Goal: Task Accomplishment & Management: Complete application form

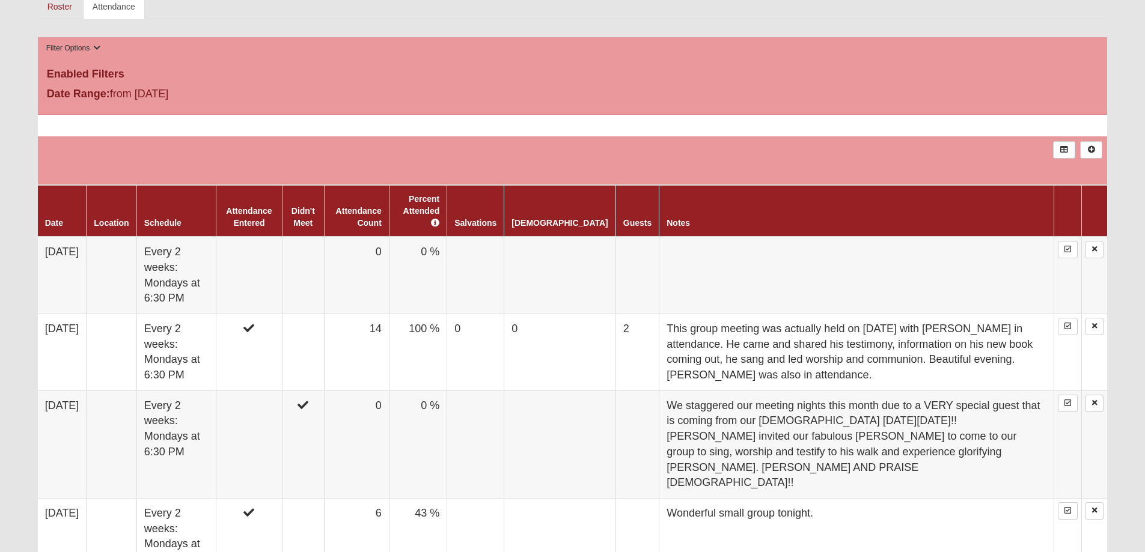
scroll to position [573, 0]
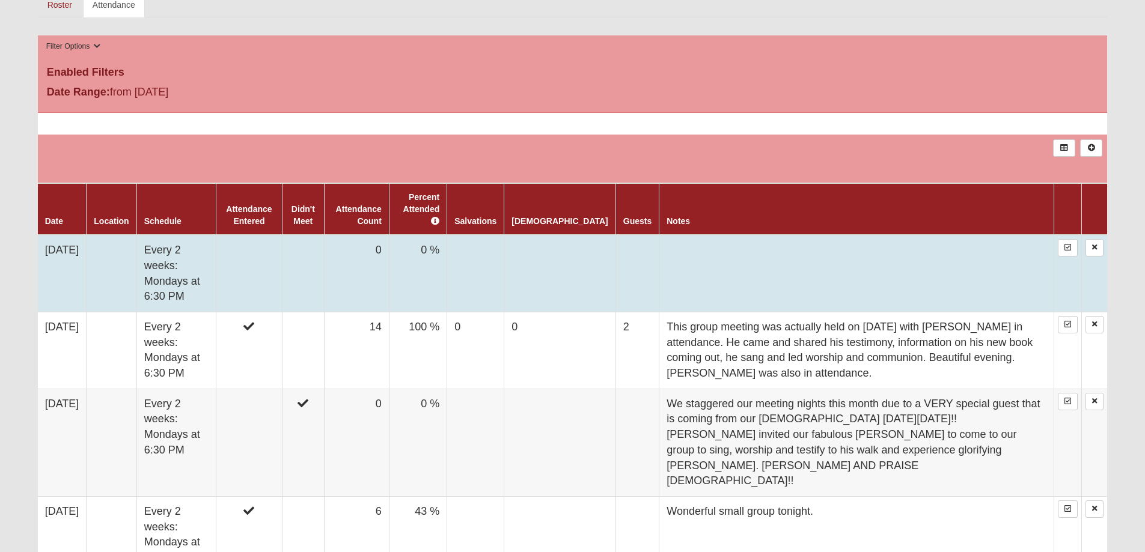
click at [382, 235] on td "0" at bounding box center [356, 273] width 65 height 77
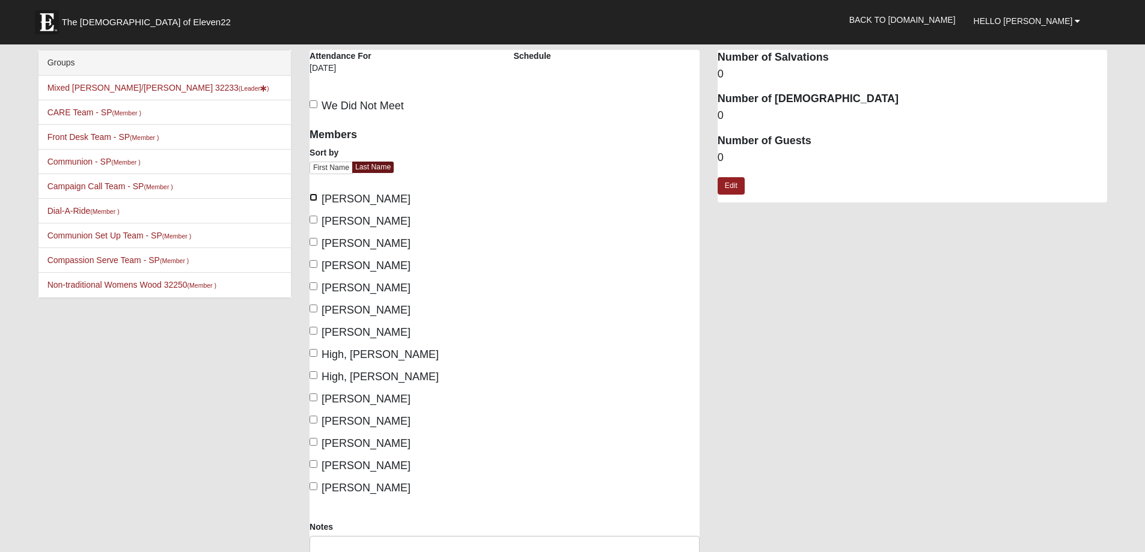
click at [317, 196] on input "Almand, Amos" at bounding box center [313, 197] width 8 height 8
checkbox input "true"
click at [314, 219] on input "Almand, Pam" at bounding box center [313, 220] width 8 height 8
checkbox input "true"
drag, startPoint x: 311, startPoint y: 263, endPoint x: 311, endPoint y: 272, distance: 9.0
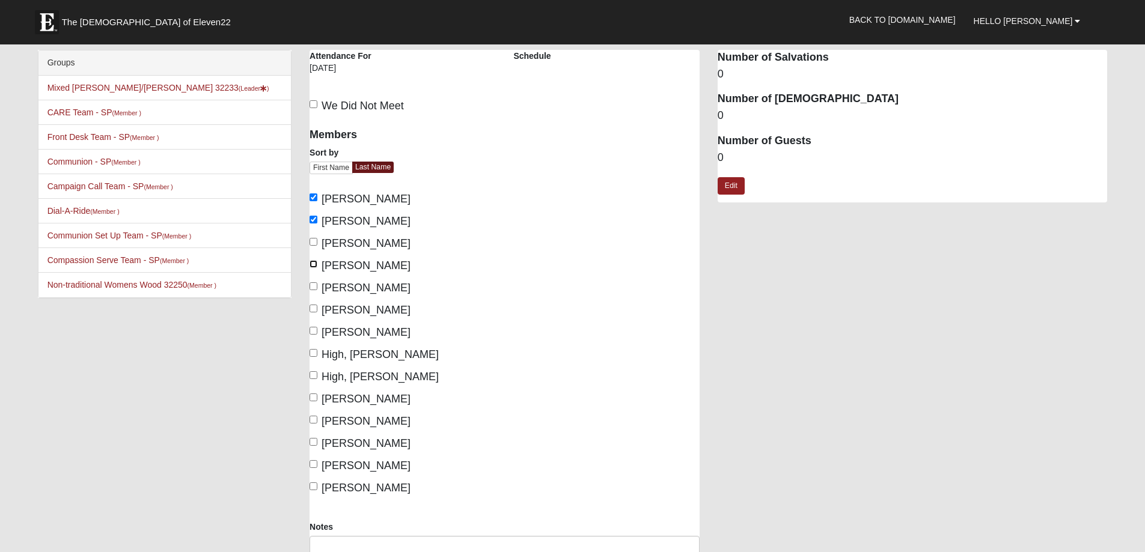
click at [311, 263] on input "Hansen, Bonnie" at bounding box center [313, 264] width 8 height 8
checkbox input "true"
click at [313, 287] on input "Hansen, Kirk" at bounding box center [313, 286] width 8 height 8
checkbox input "true"
click at [315, 306] on input "Healy, Grant" at bounding box center [313, 309] width 8 height 8
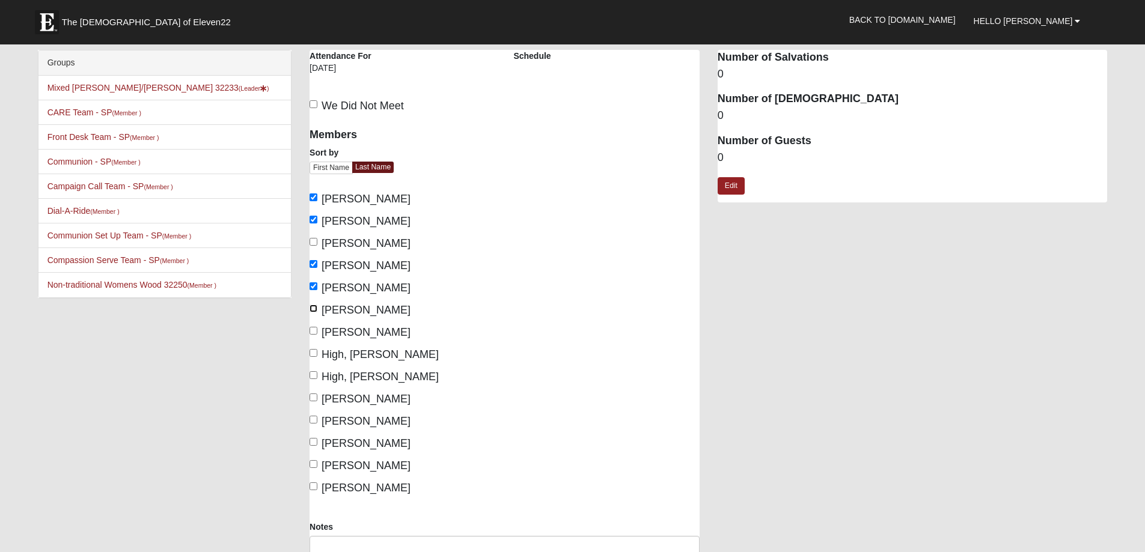
checkbox input "true"
click at [311, 326] on label "Healy, Maria" at bounding box center [359, 332] width 101 height 16
click at [311, 327] on input "Healy, Maria" at bounding box center [313, 331] width 8 height 8
checkbox input "true"
click at [313, 397] on input "Lucas, Lori" at bounding box center [313, 398] width 8 height 8
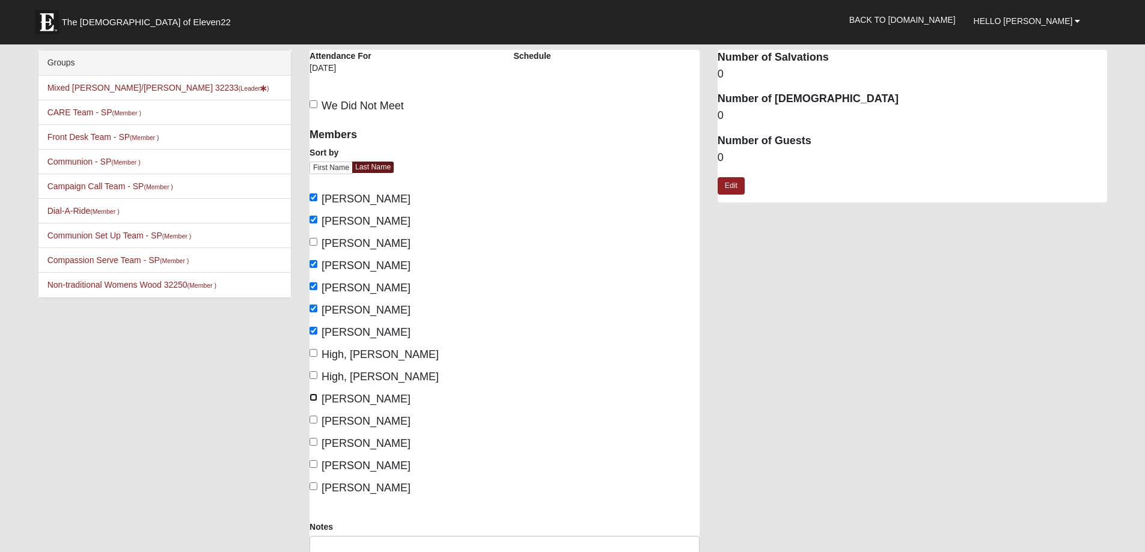
checkbox input "true"
click at [310, 419] on input "Lucas, Scott" at bounding box center [313, 420] width 8 height 8
checkbox input "true"
click at [312, 442] on input "McCullers, Brenda" at bounding box center [313, 442] width 8 height 8
checkbox input "true"
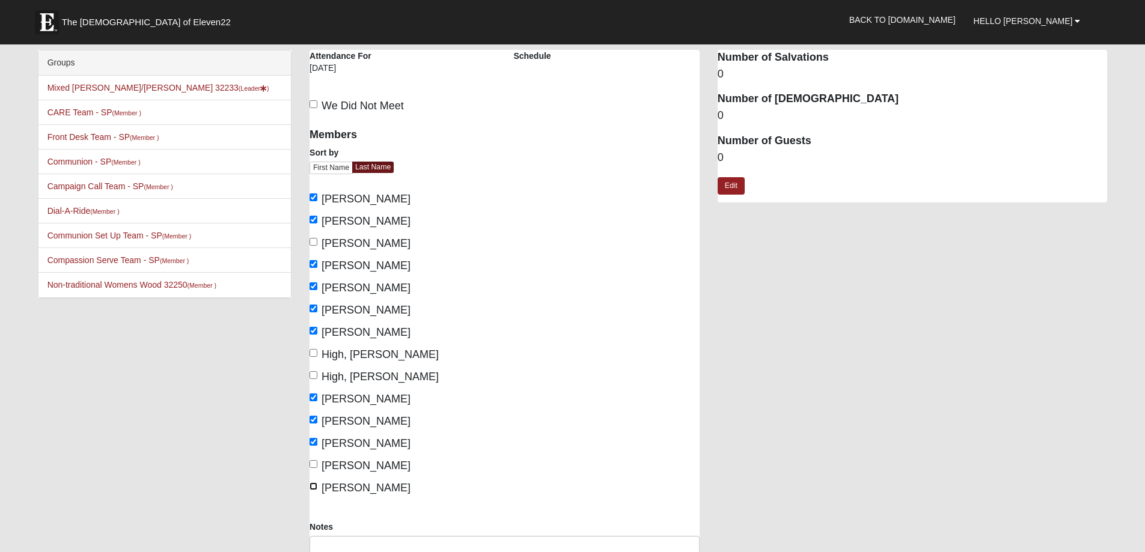
click at [314, 489] on input "McGeachy, Debbie" at bounding box center [313, 486] width 8 height 8
checkbox input "true"
click at [729, 184] on link "Edit" at bounding box center [730, 185] width 27 height 17
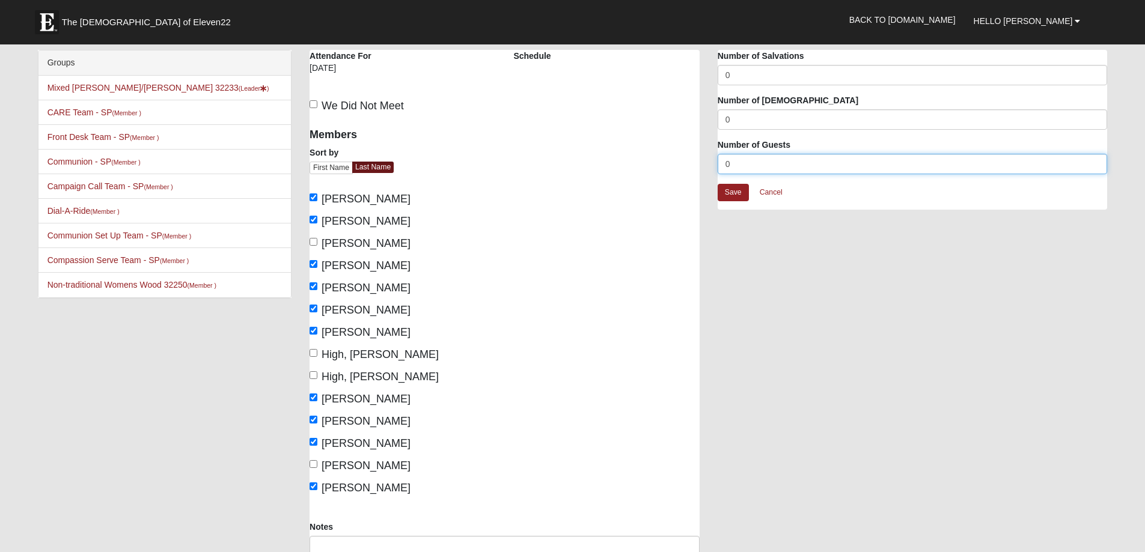
drag, startPoint x: 732, startPoint y: 161, endPoint x: 687, endPoint y: 156, distance: 44.7
click at [687, 156] on div "Mixed Charest/Healy 32233 Attendance Attendance For 9/15/2025 Schedule We Did N…" at bounding box center [707, 339] width 815 height 578
type input "1"
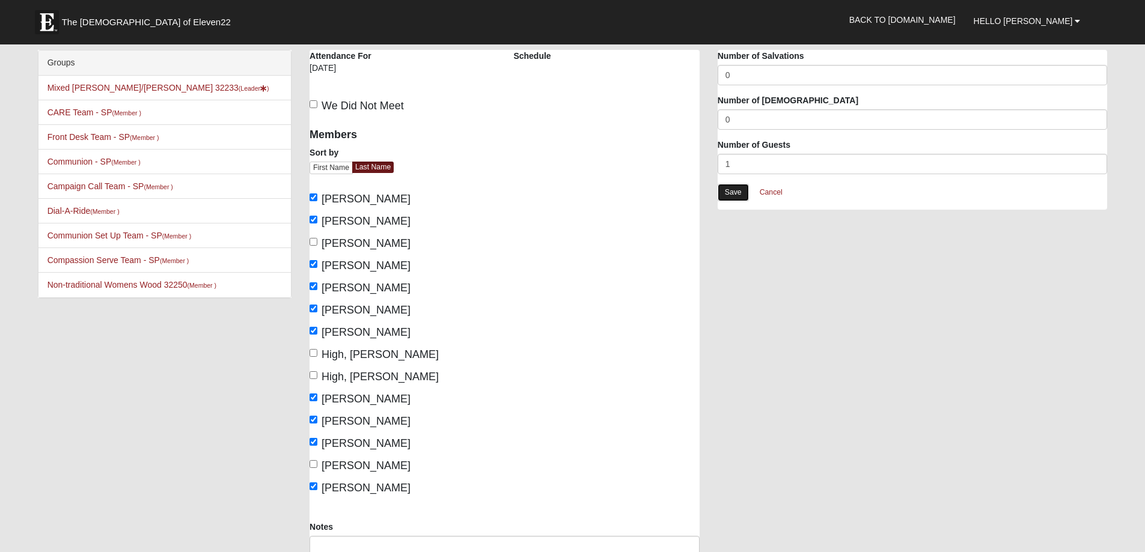
click at [735, 187] on link "Save" at bounding box center [732, 192] width 31 height 17
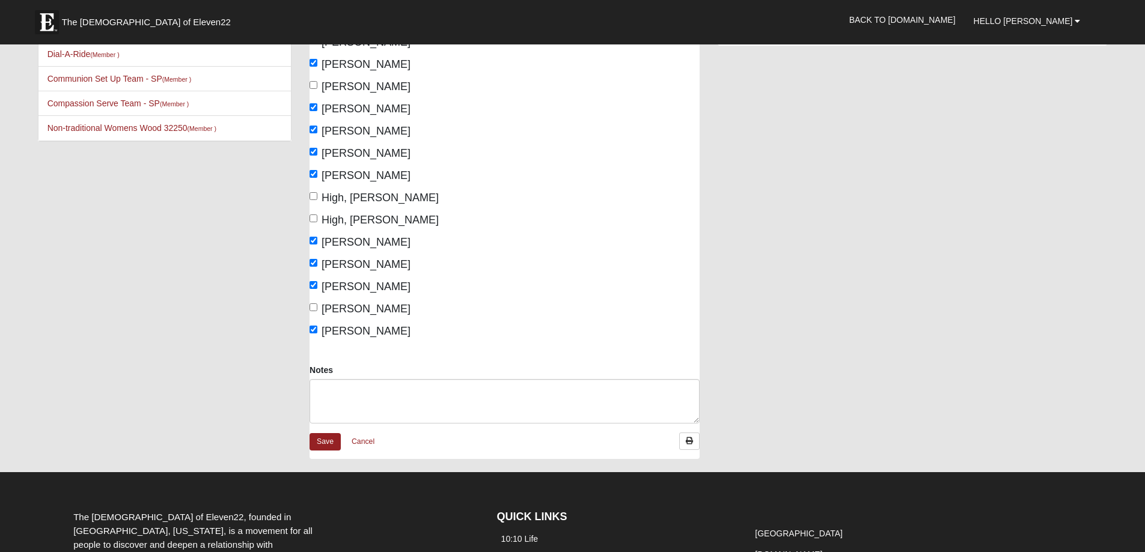
scroll to position [175, 0]
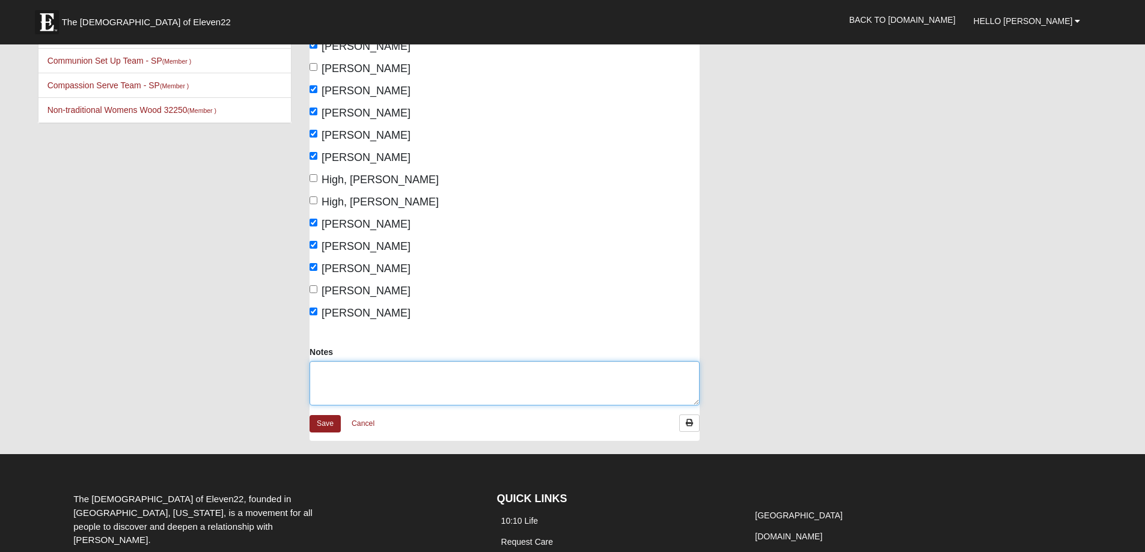
click at [381, 374] on textarea "Notes" at bounding box center [504, 383] width 390 height 44
type textarea "[PERSON_NAME] ([PERSON_NAME]'s husband) also attended. Great meeting!"
click at [320, 425] on link "Save" at bounding box center [324, 423] width 31 height 17
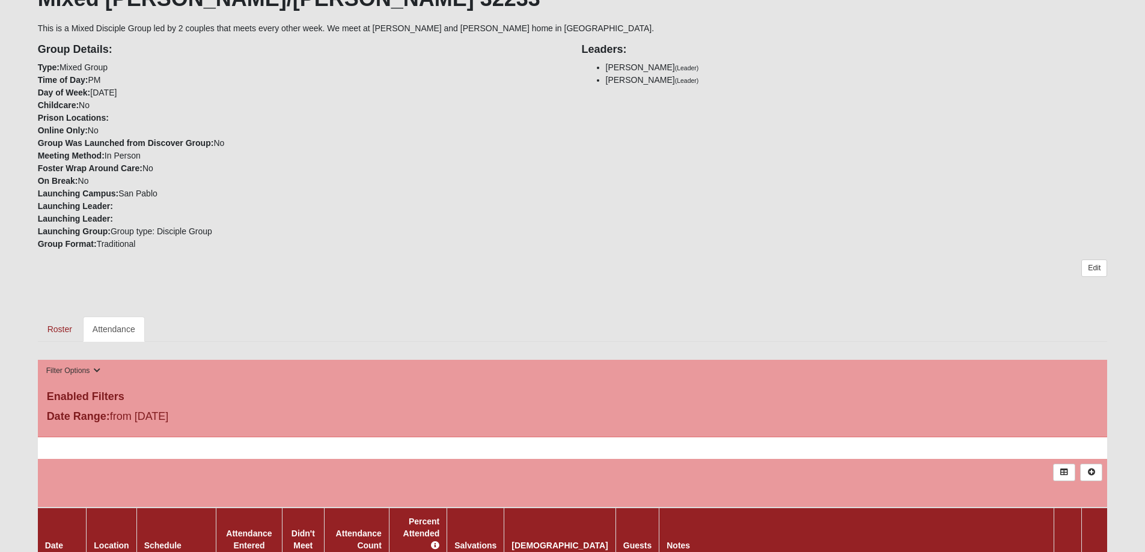
scroll to position [243, 0]
